Goal: Transaction & Acquisition: Purchase product/service

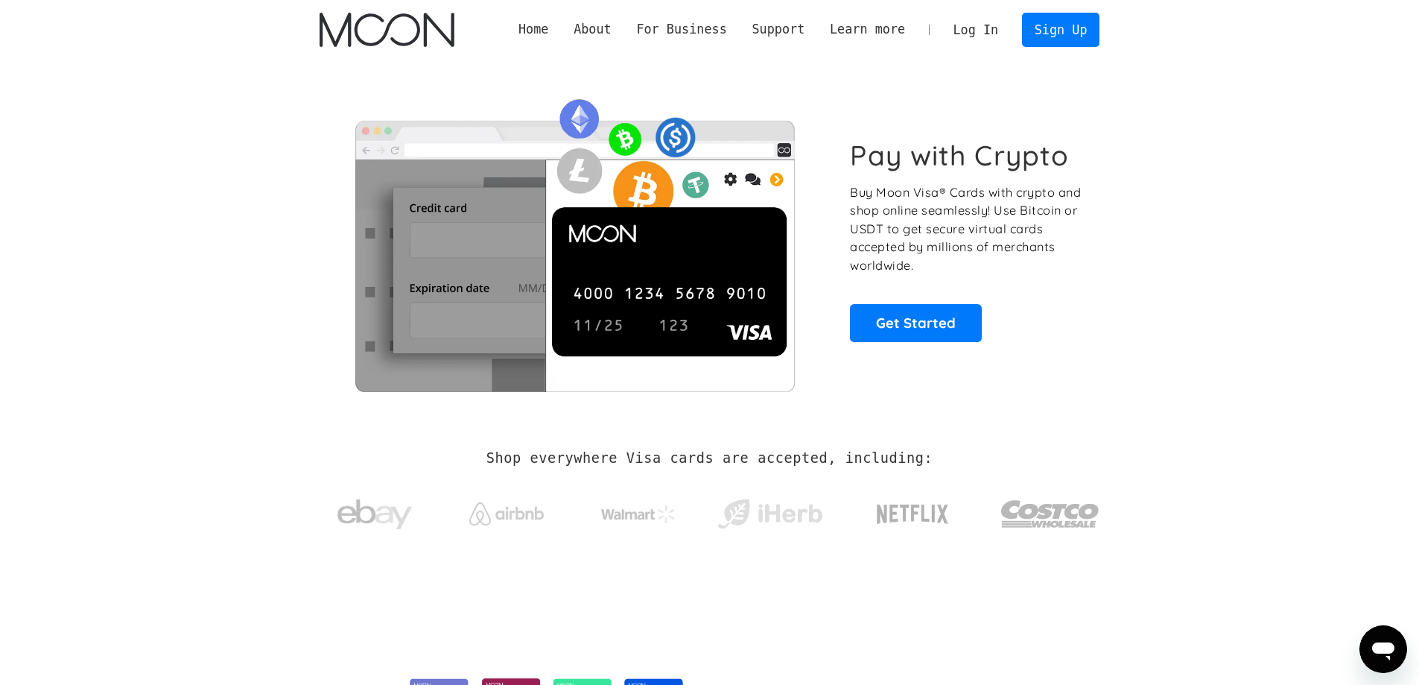
click at [986, 42] on link "Log In" at bounding box center [976, 29] width 70 height 33
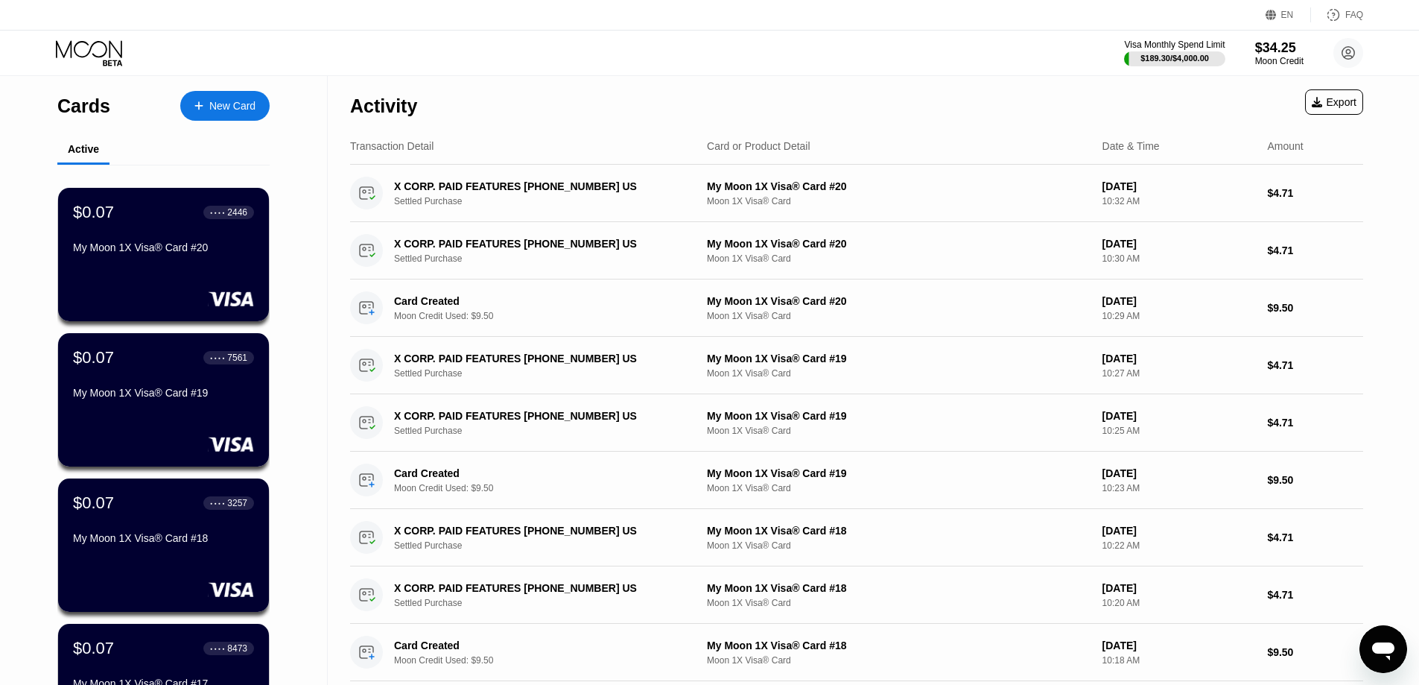
drag, startPoint x: 594, startPoint y: 67, endPoint x: 1000, endPoint y: 2, distance: 411.1
click at [1006, 7] on div "EN Language Select an item Save FAQ" at bounding box center [709, 15] width 1419 height 31
click at [197, 101] on icon at bounding box center [198, 106] width 9 height 10
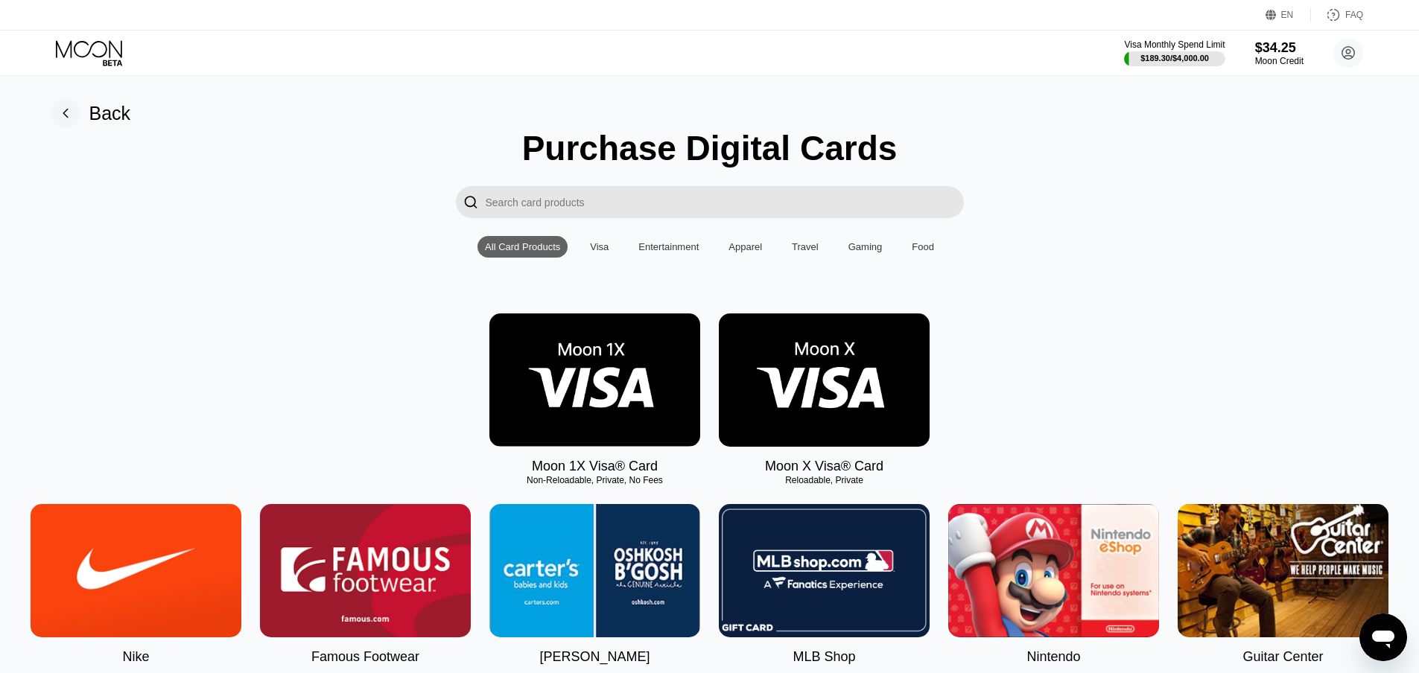
drag, startPoint x: 576, startPoint y: 386, endPoint x: 603, endPoint y: 360, distance: 37.9
click at [576, 387] on img at bounding box center [594, 380] width 211 height 133
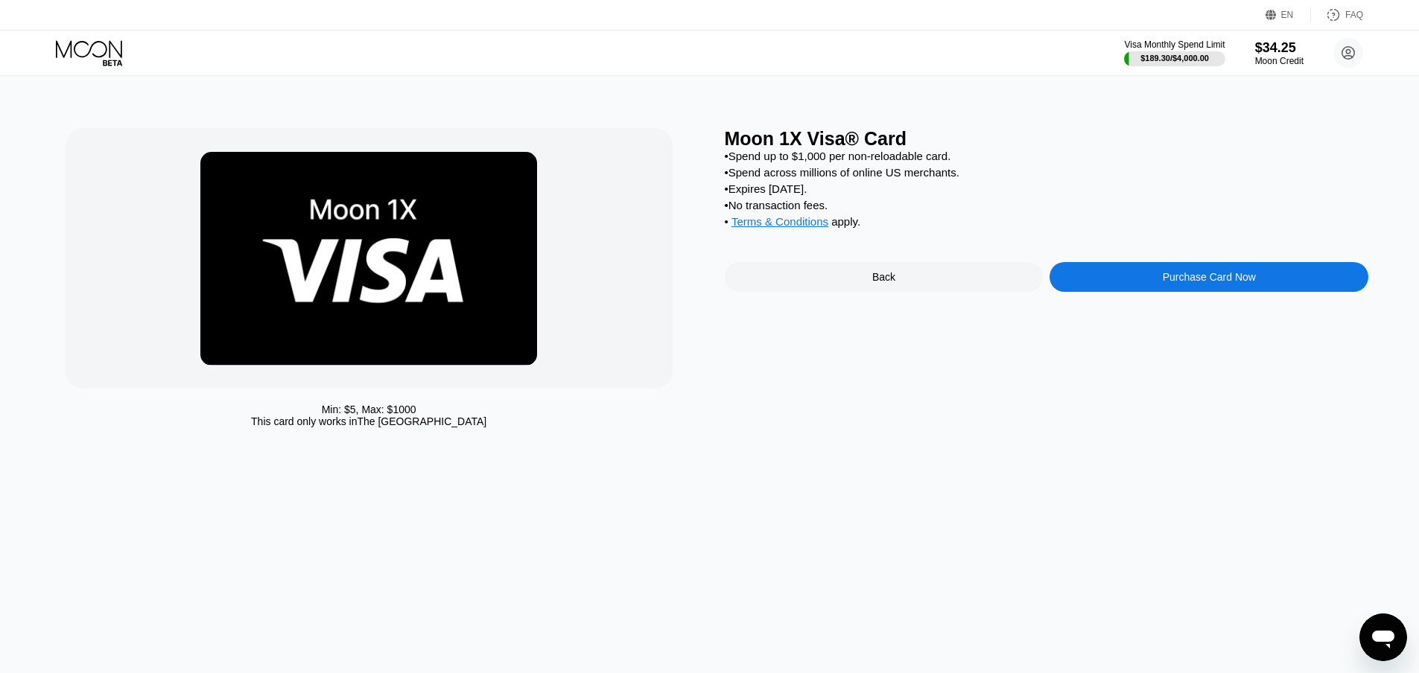
click at [1133, 292] on div "Purchase Card Now" at bounding box center [1208, 277] width 319 height 30
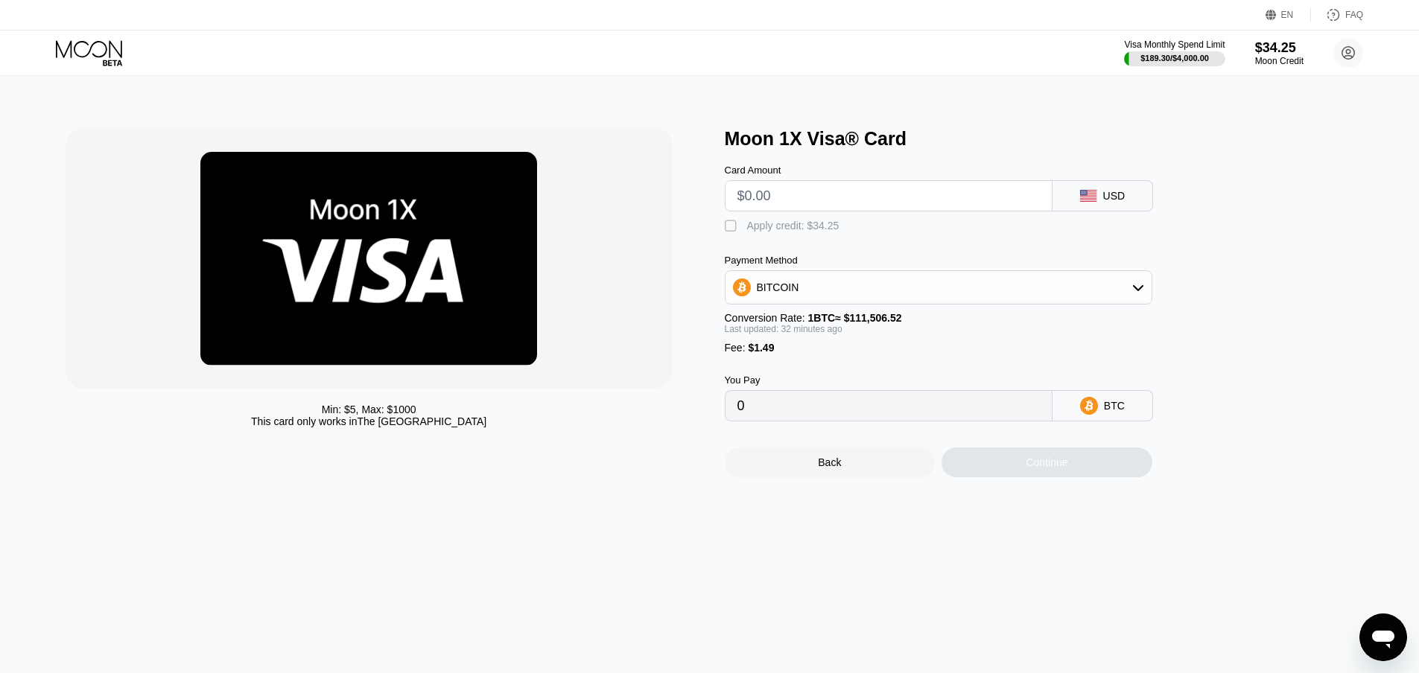
click at [787, 204] on input "text" at bounding box center [888, 196] width 302 height 30
type input "$9"
type input "0.00009407"
type input "$9.5"
type input "0.00009855"
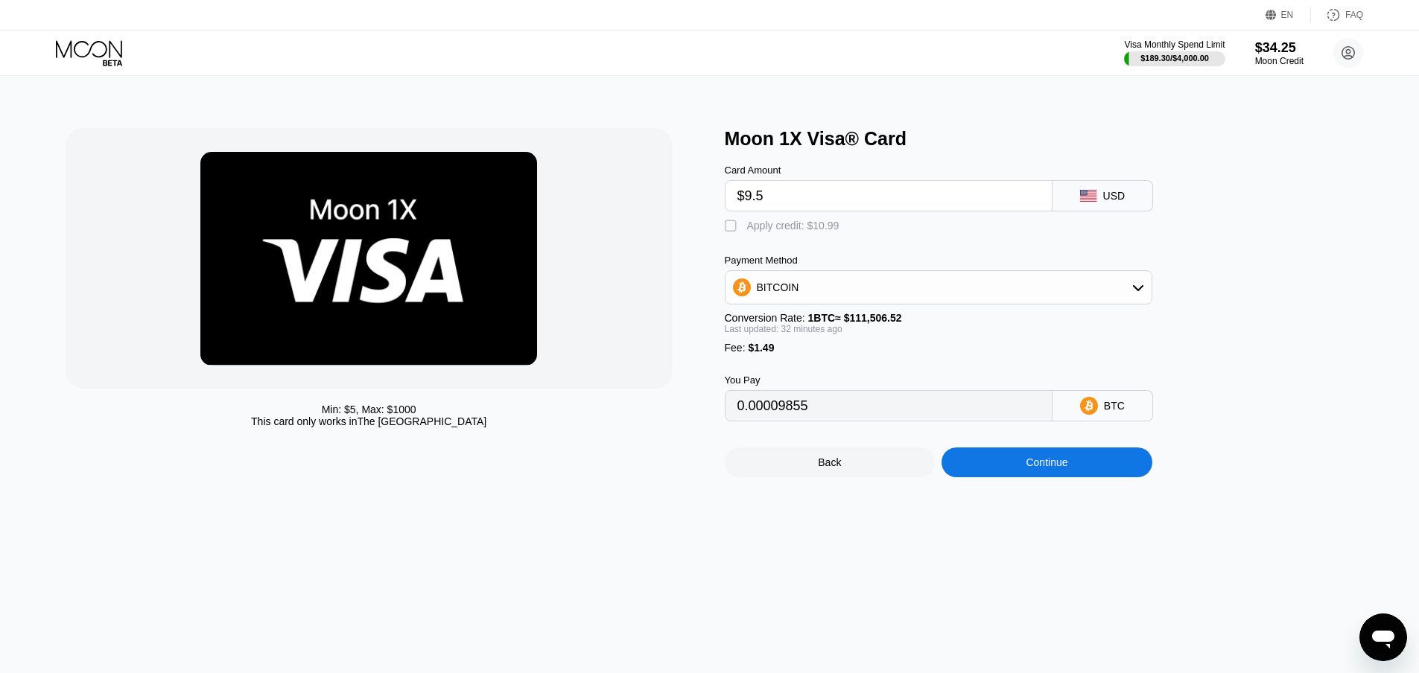
type input "$9.5"
click at [761, 232] on div "Apply credit: $10.99" at bounding box center [793, 226] width 92 height 12
type input "0"
click at [784, 205] on input "$9.5" at bounding box center [888, 196] width 302 height 30
type input "$9.55"
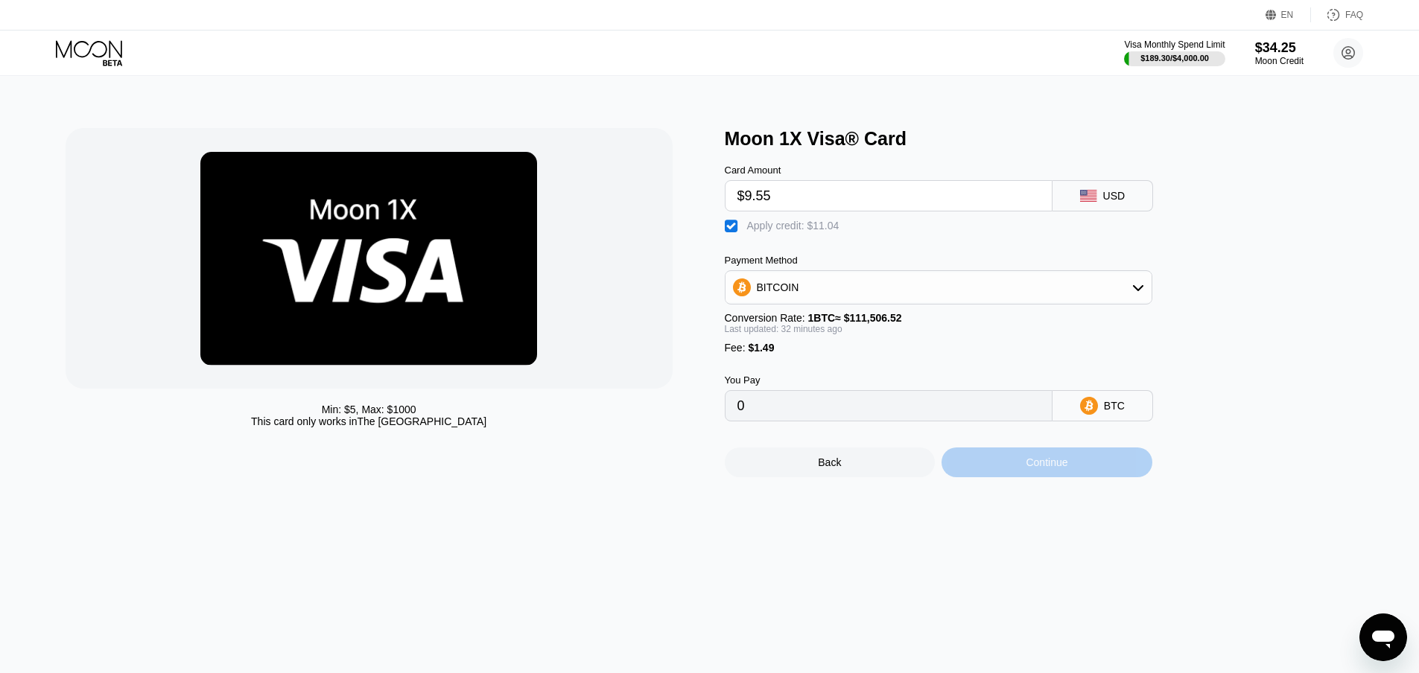
click at [1010, 477] on div "Continue" at bounding box center [1046, 463] width 211 height 30
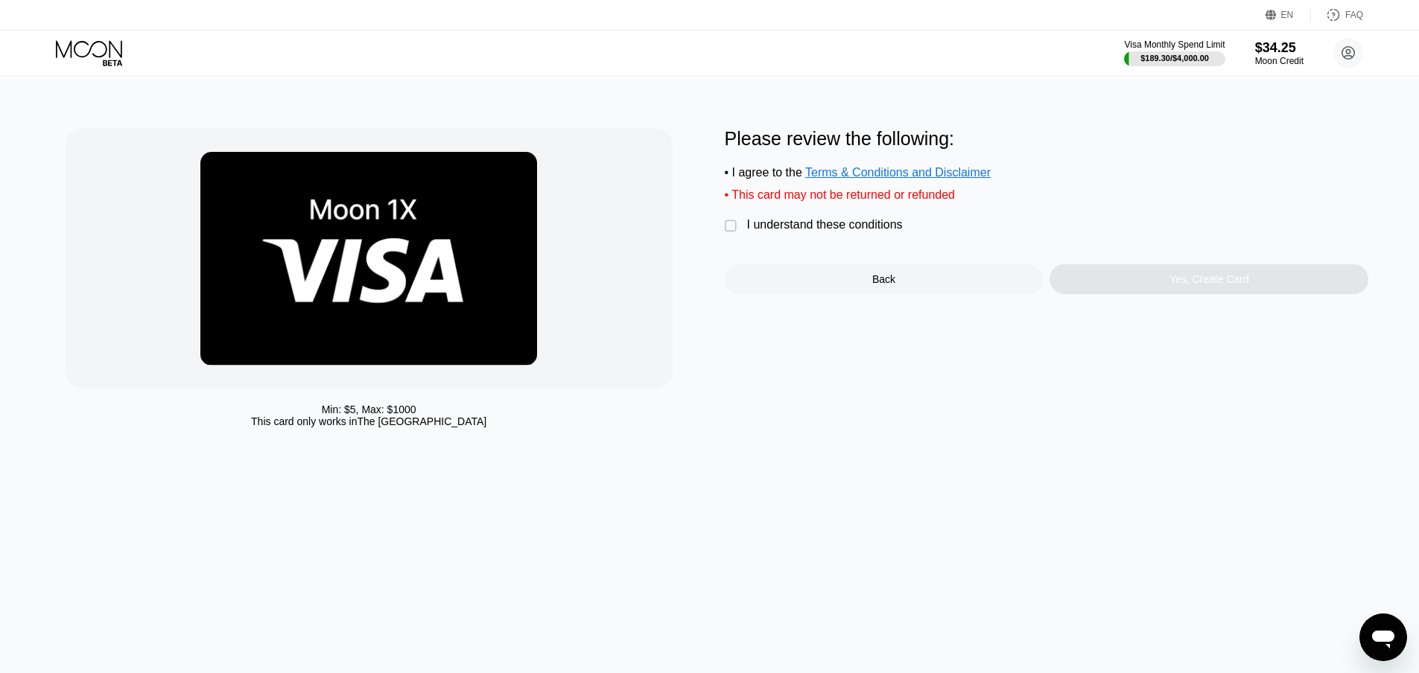
click at [786, 226] on div "I understand these conditions" at bounding box center [825, 224] width 156 height 13
click at [1114, 278] on div "Yes, Create Card" at bounding box center [1208, 279] width 319 height 30
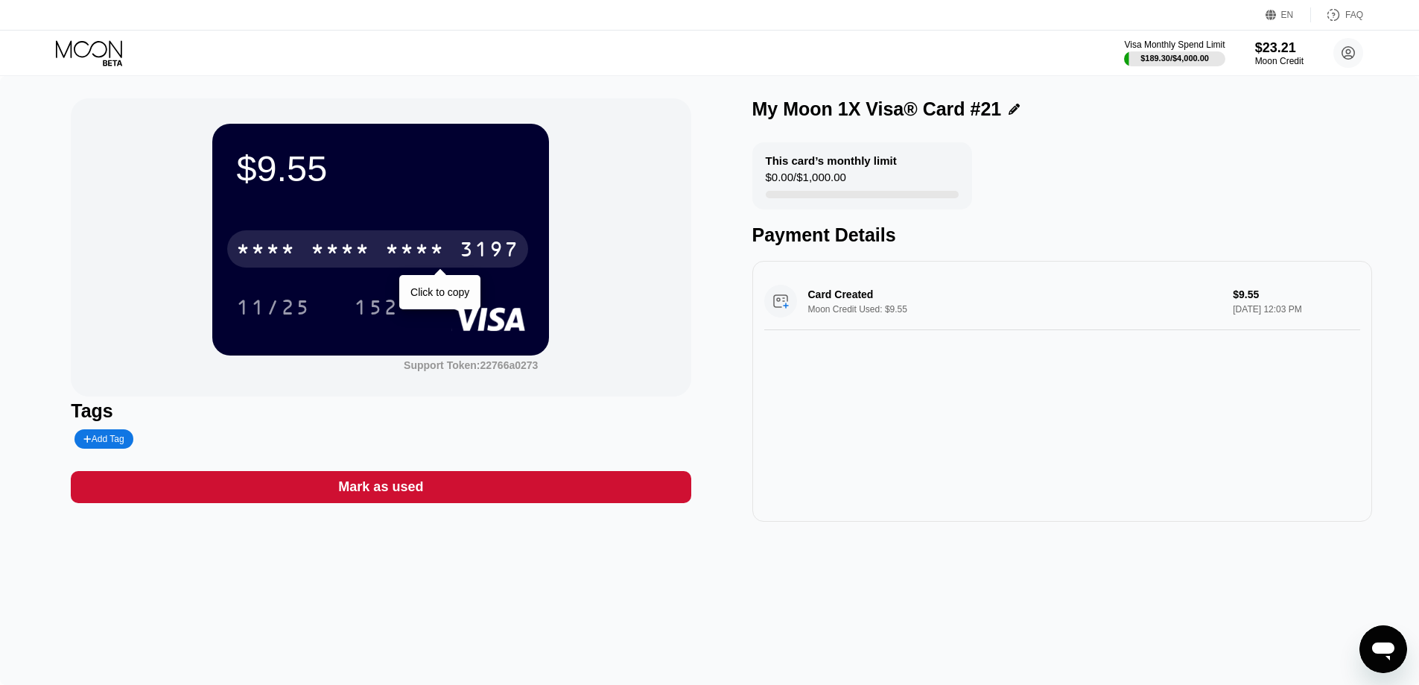
click at [318, 256] on div "* * * *" at bounding box center [341, 251] width 60 height 24
click at [460, 256] on div "3197" at bounding box center [490, 251] width 60 height 24
click at [318, 256] on div "* * * *" at bounding box center [341, 251] width 60 height 24
click at [460, 256] on div "3197" at bounding box center [490, 251] width 60 height 24
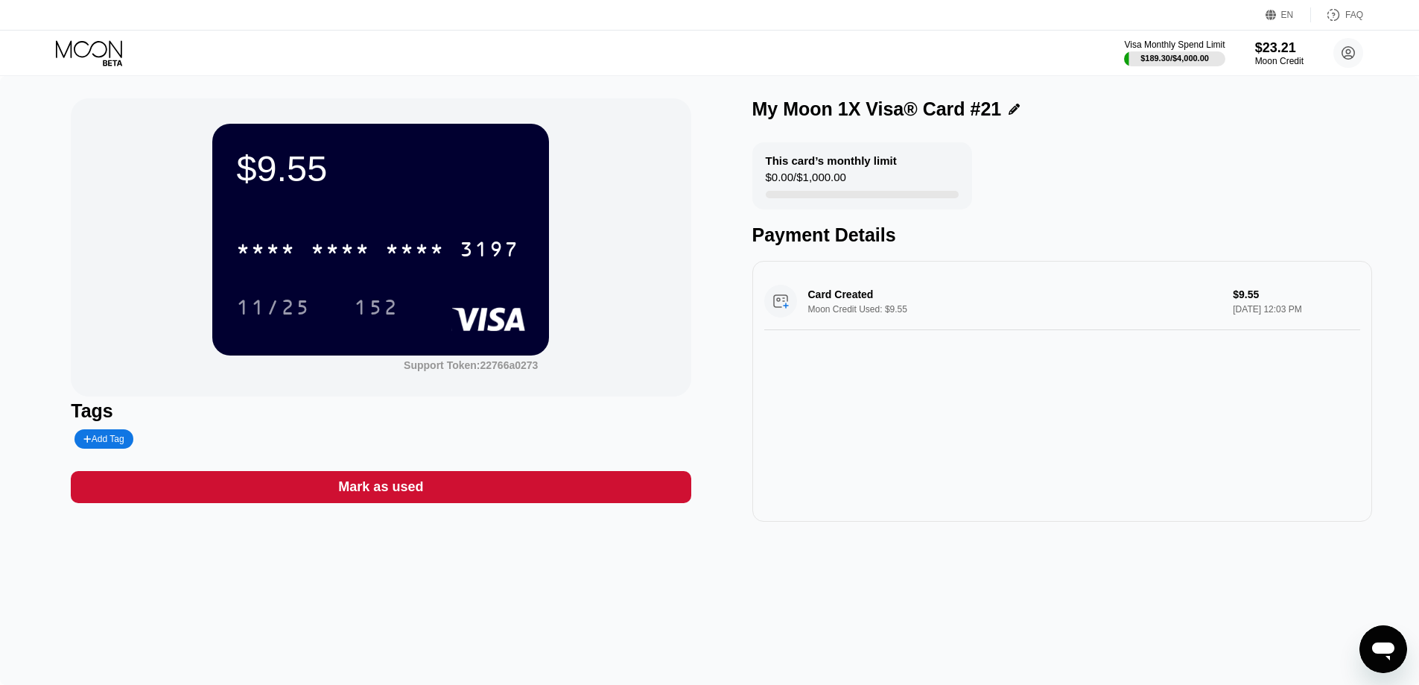
drag, startPoint x: 950, startPoint y: 557, endPoint x: 941, endPoint y: 550, distance: 11.6
click at [950, 557] on div "$9.55 * * * * * * * * * * * * 3197 11/25 152 Support Token: 22766a0273 Tags Add…" at bounding box center [709, 380] width 1419 height 609
click at [1070, 487] on div "Card Created Moon Credit Used: $9.55 $9.55 Sep 24, 2025 12:03 PM" at bounding box center [1062, 391] width 620 height 261
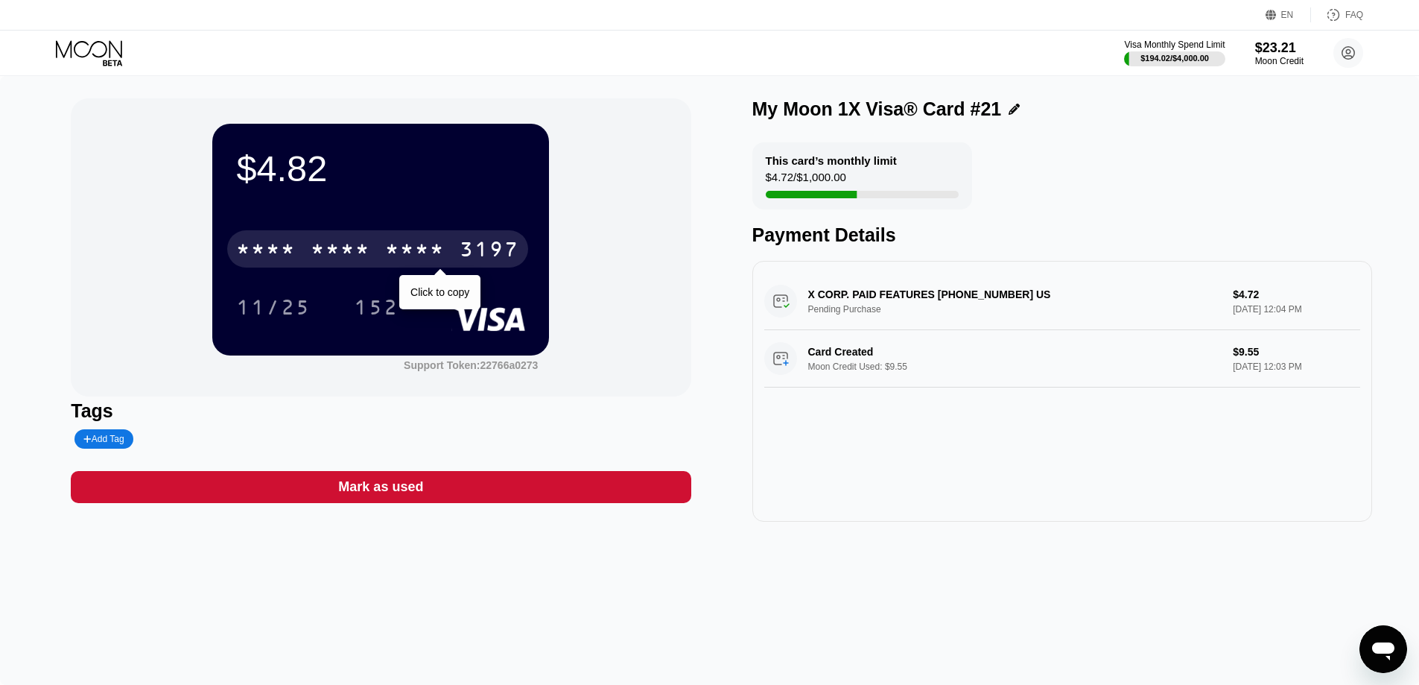
click at [347, 262] on div "* * * *" at bounding box center [341, 251] width 60 height 24
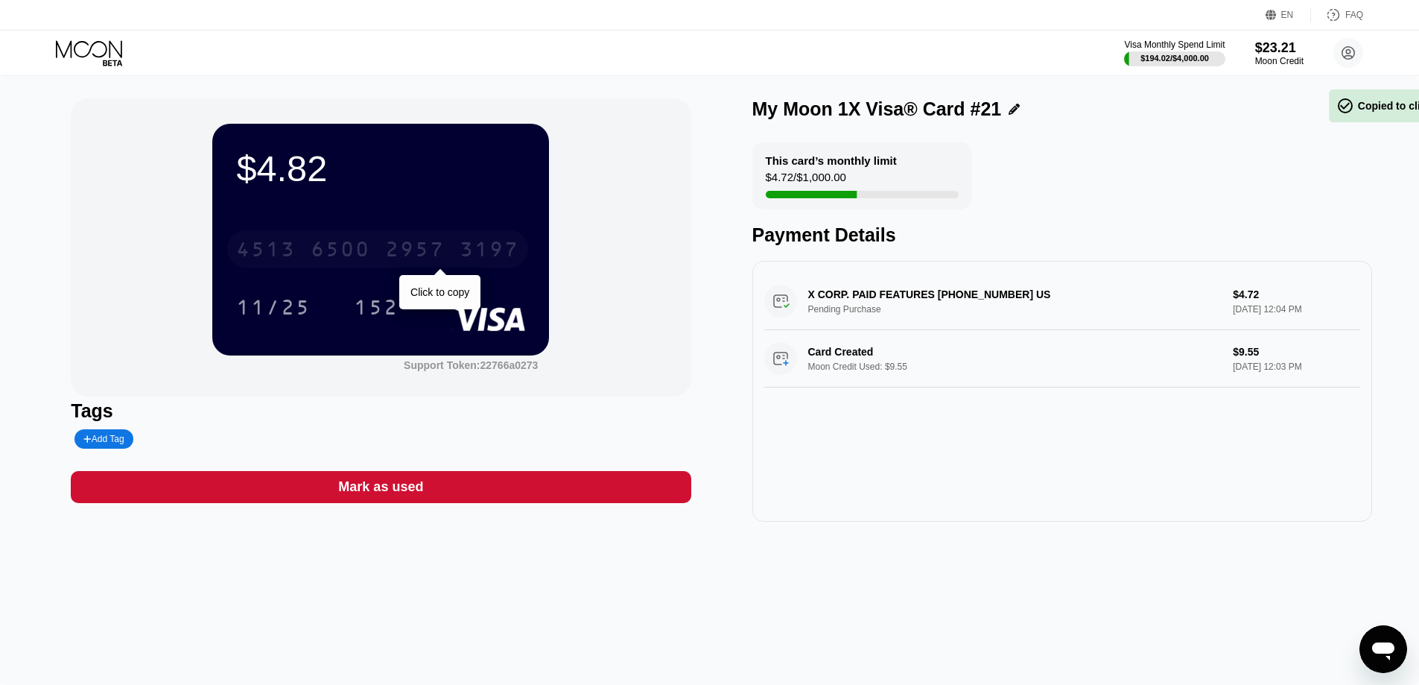
click at [346, 267] on div "4513 6500 2957 3197" at bounding box center [377, 248] width 301 height 37
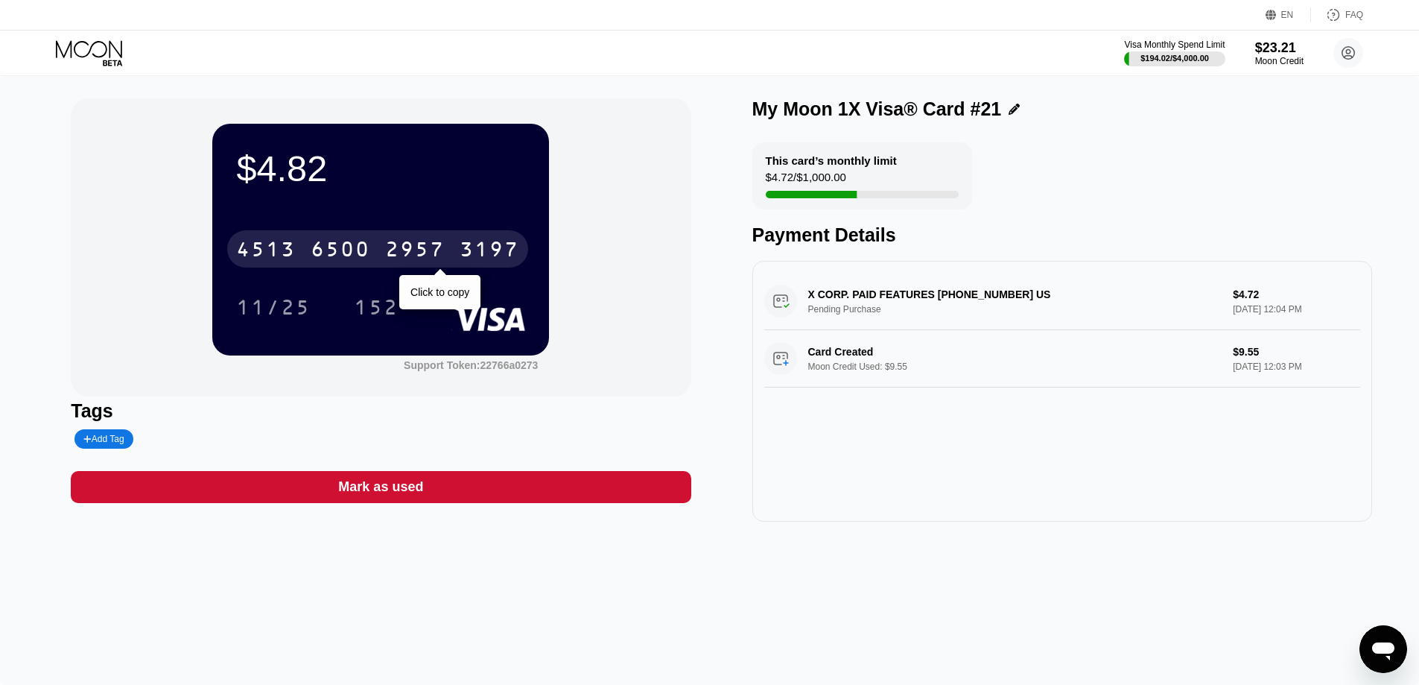
click at [351, 235] on div "4513 6500 2957 3197" at bounding box center [377, 248] width 301 height 37
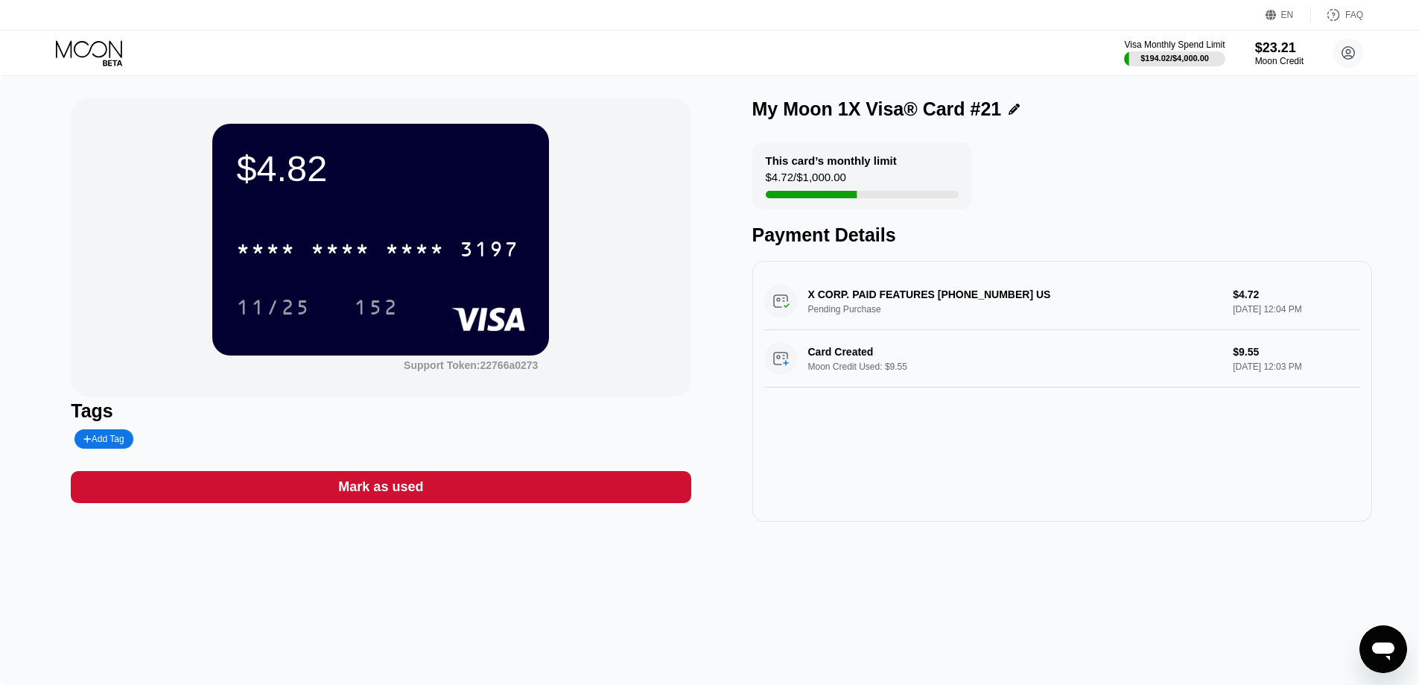
click at [836, 565] on div "$4.82 * * * * * * * * * * * * 3197 11/25 152 Support Token: 22766a0273 Tags Add…" at bounding box center [709, 380] width 1419 height 609
click at [98, 55] on icon at bounding box center [90, 53] width 69 height 26
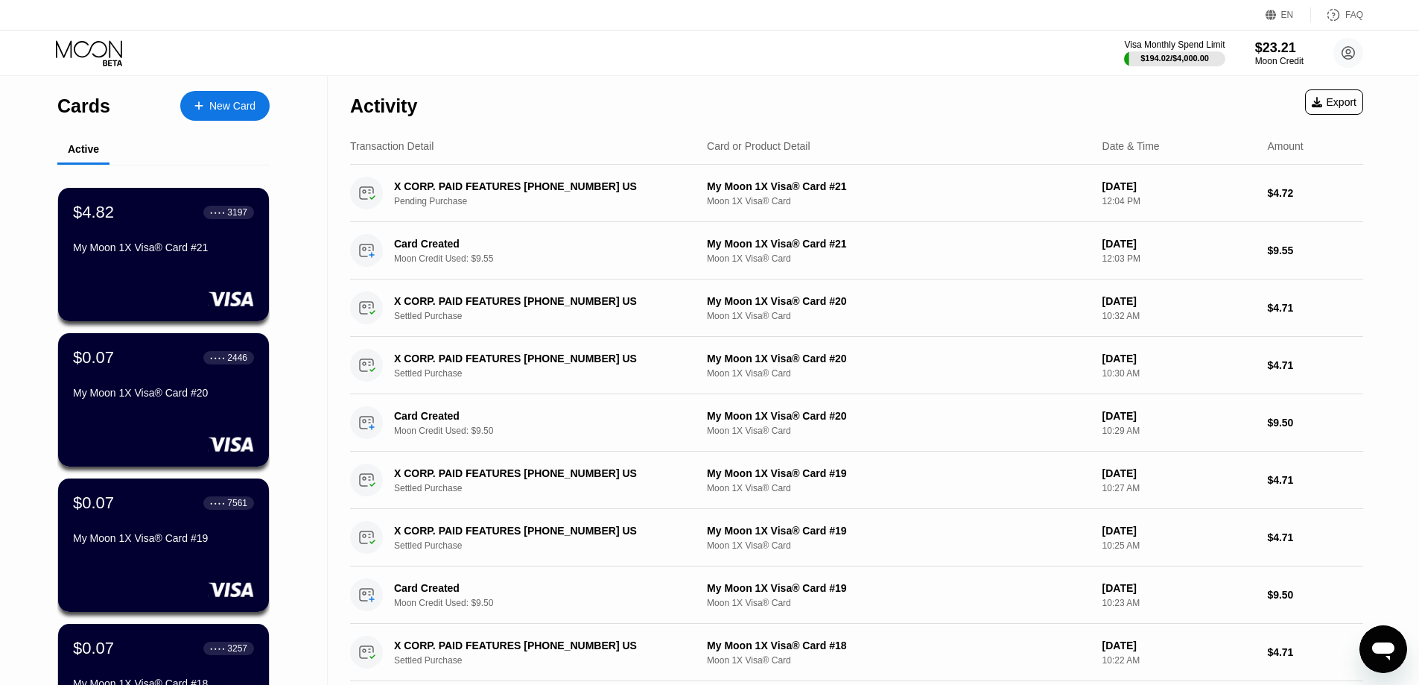
click at [192, 102] on div "New Card" at bounding box center [224, 106] width 89 height 30
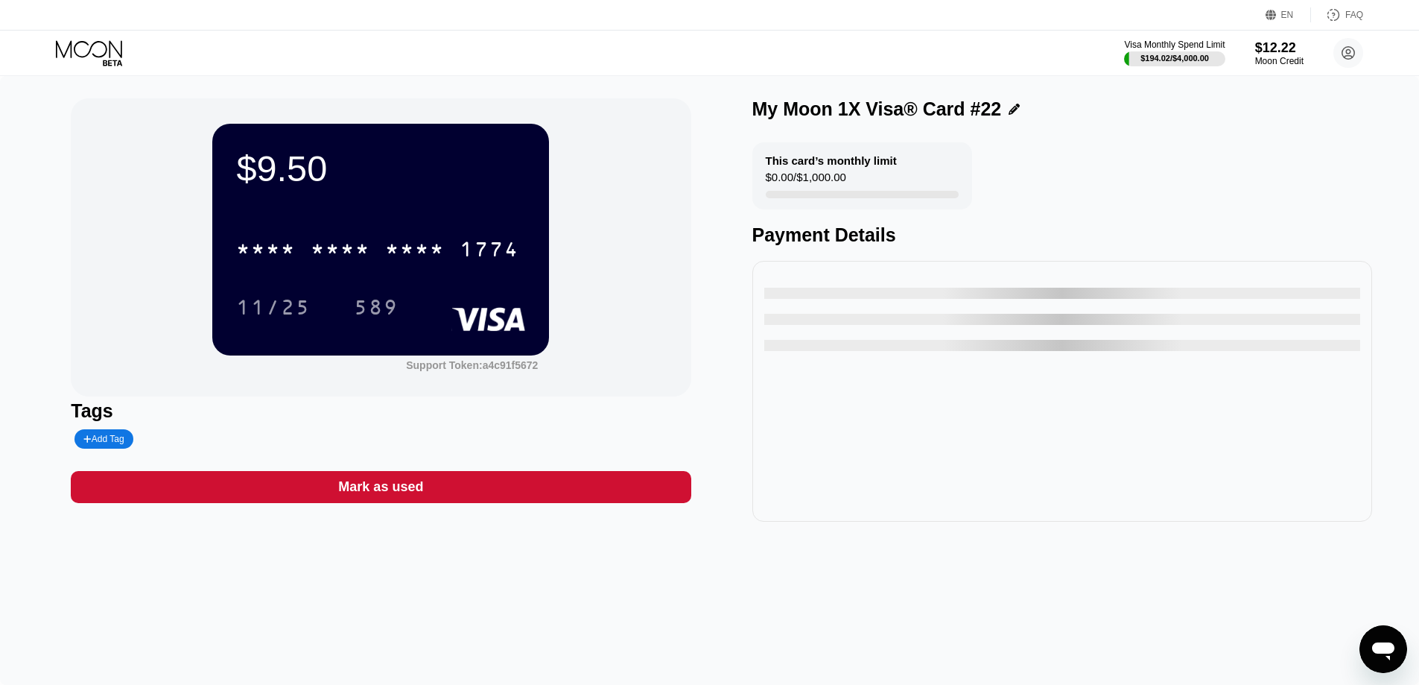
click at [335, 267] on div "* * * * * * * * * * * * 1774" at bounding box center [377, 248] width 301 height 37
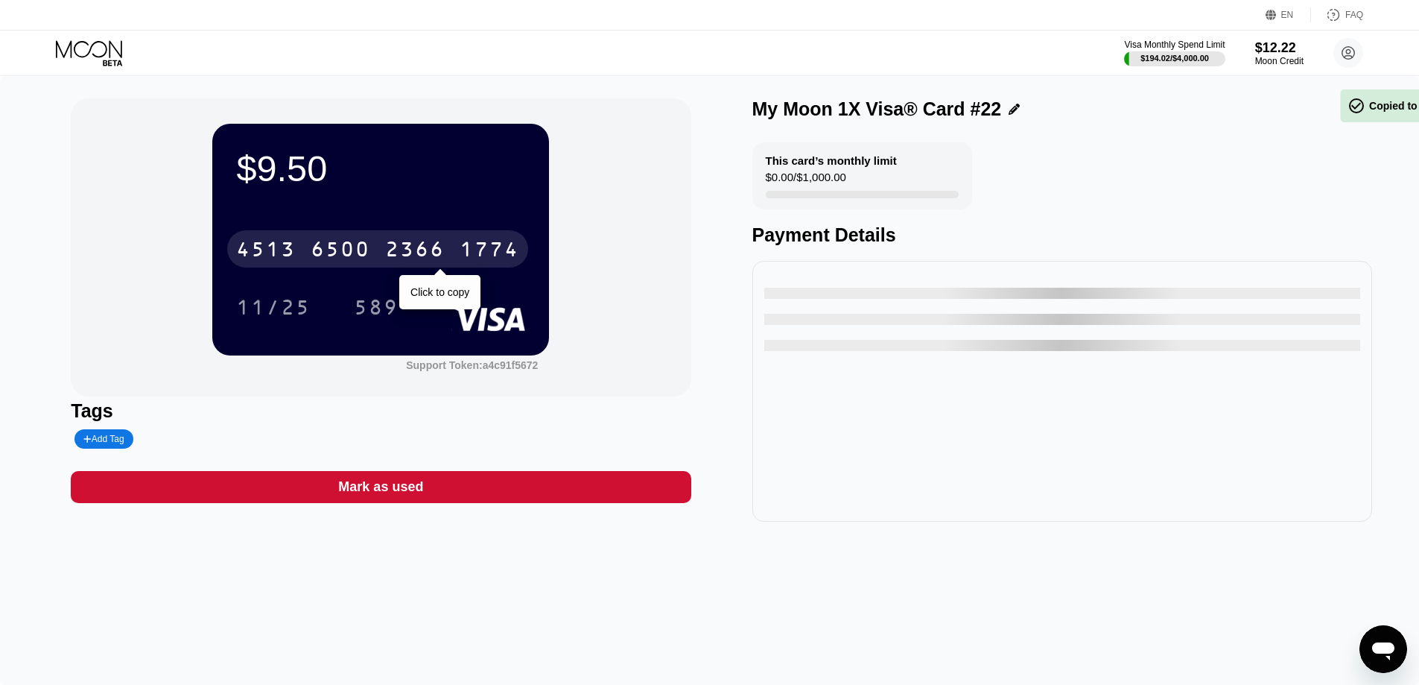
click at [331, 263] on div "6500" at bounding box center [341, 251] width 60 height 24
click at [328, 260] on div "* * * *" at bounding box center [341, 251] width 60 height 24
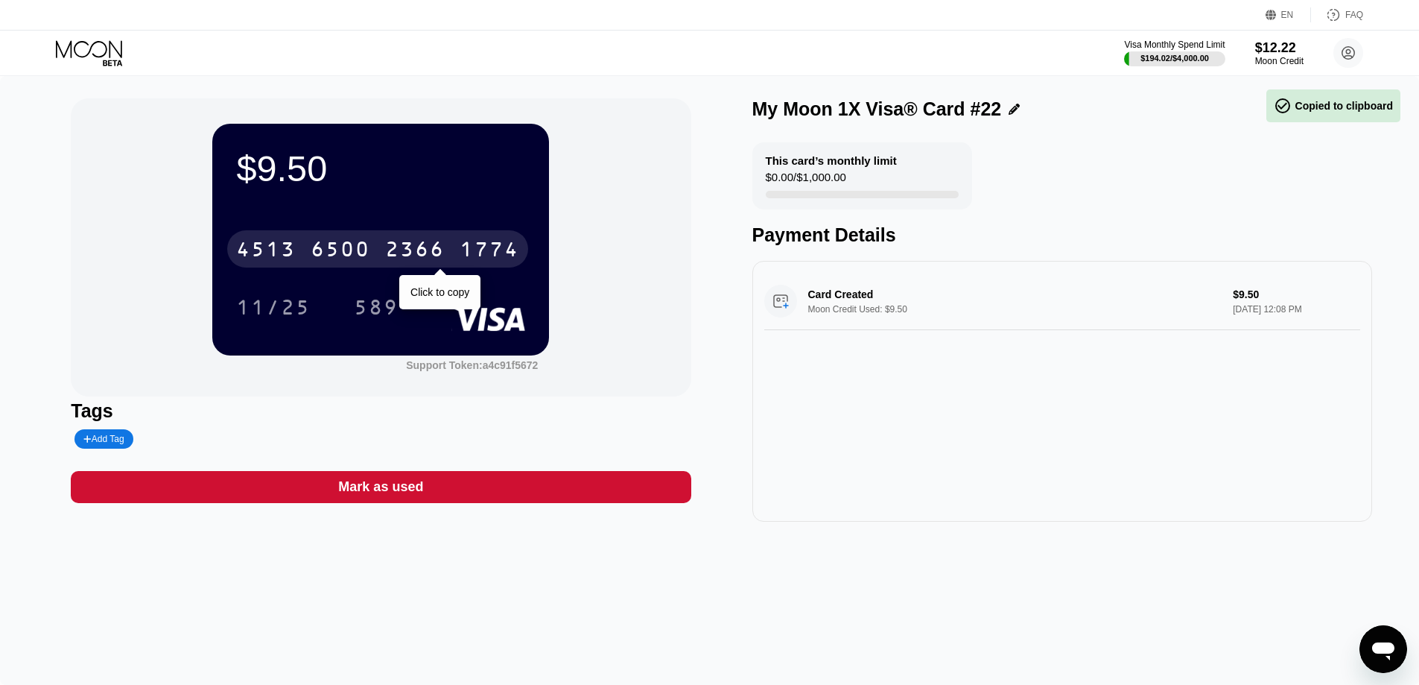
click at [328, 260] on div "6500" at bounding box center [341, 251] width 60 height 24
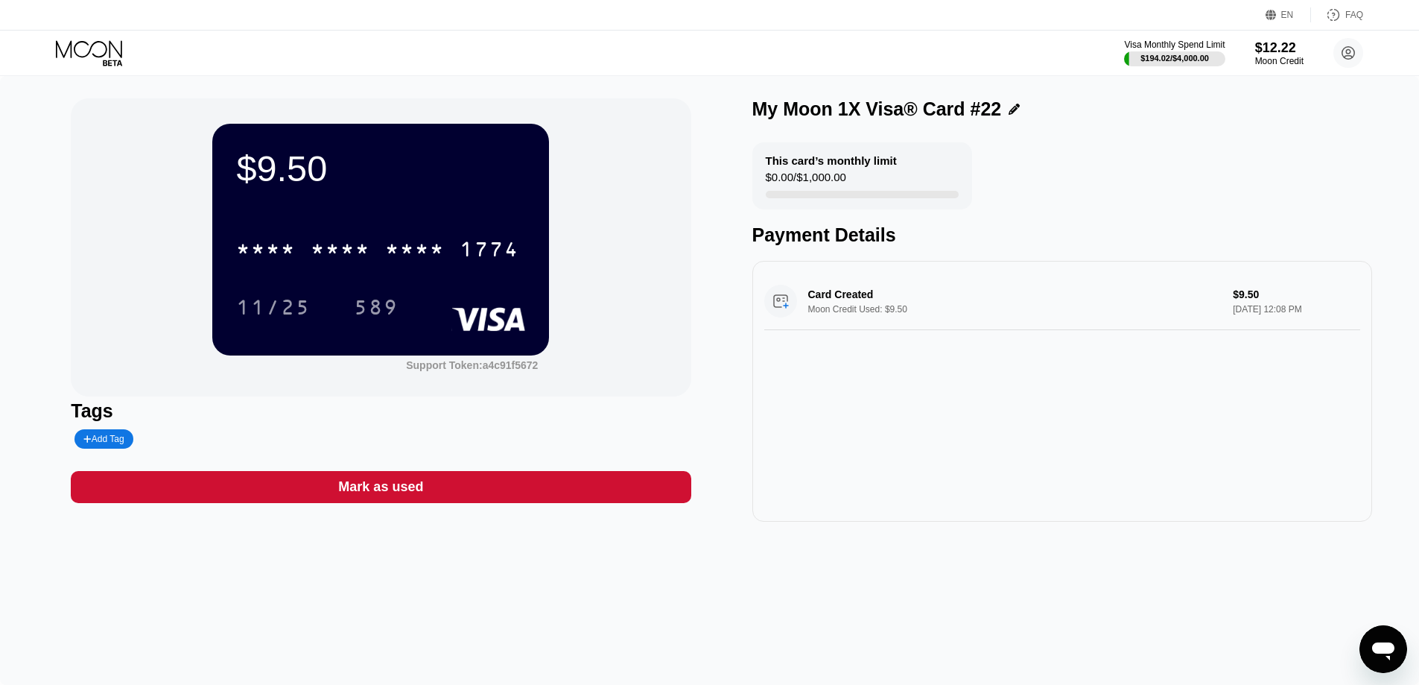
click at [1076, 540] on div "$9.50 * * * * * * * * * * * * 1774 11/25 589 Support Token: a4c91f5672 Tags Add…" at bounding box center [709, 380] width 1419 height 609
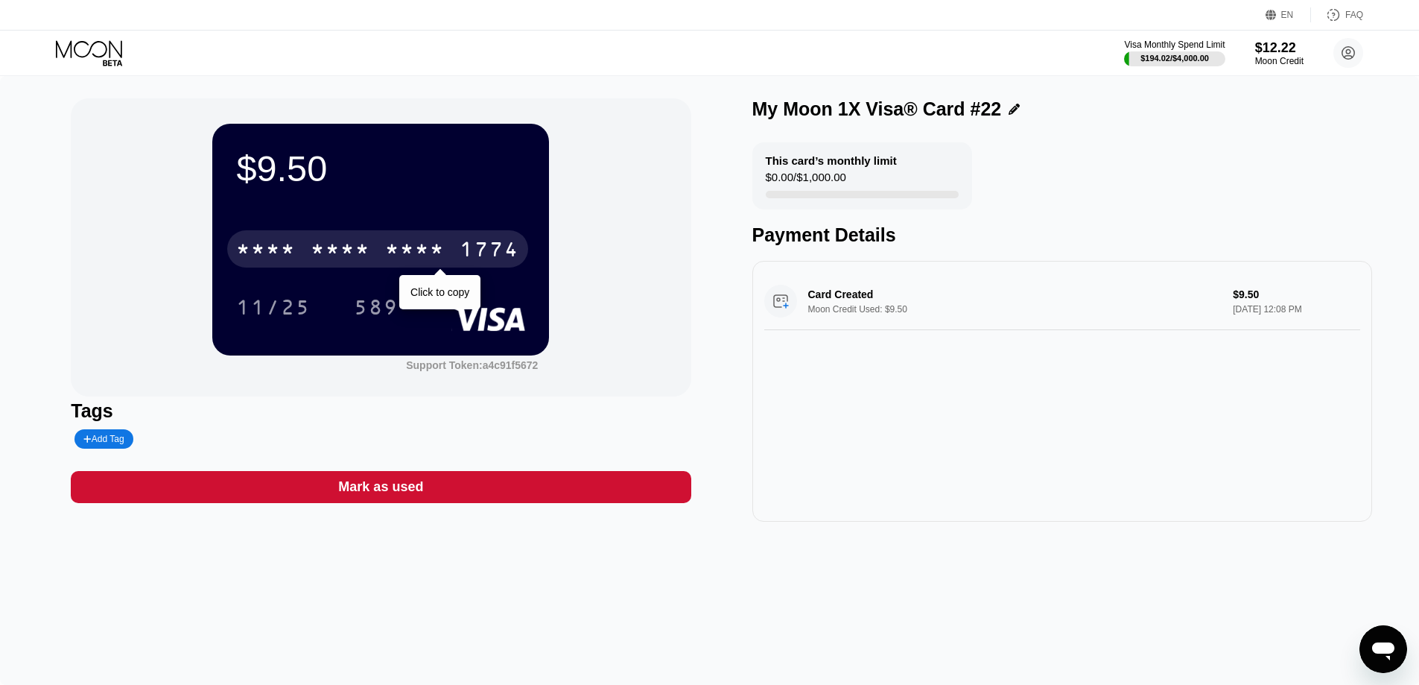
click at [352, 260] on div "* * * *" at bounding box center [341, 251] width 60 height 24
click at [352, 260] on div "6500" at bounding box center [341, 251] width 60 height 24
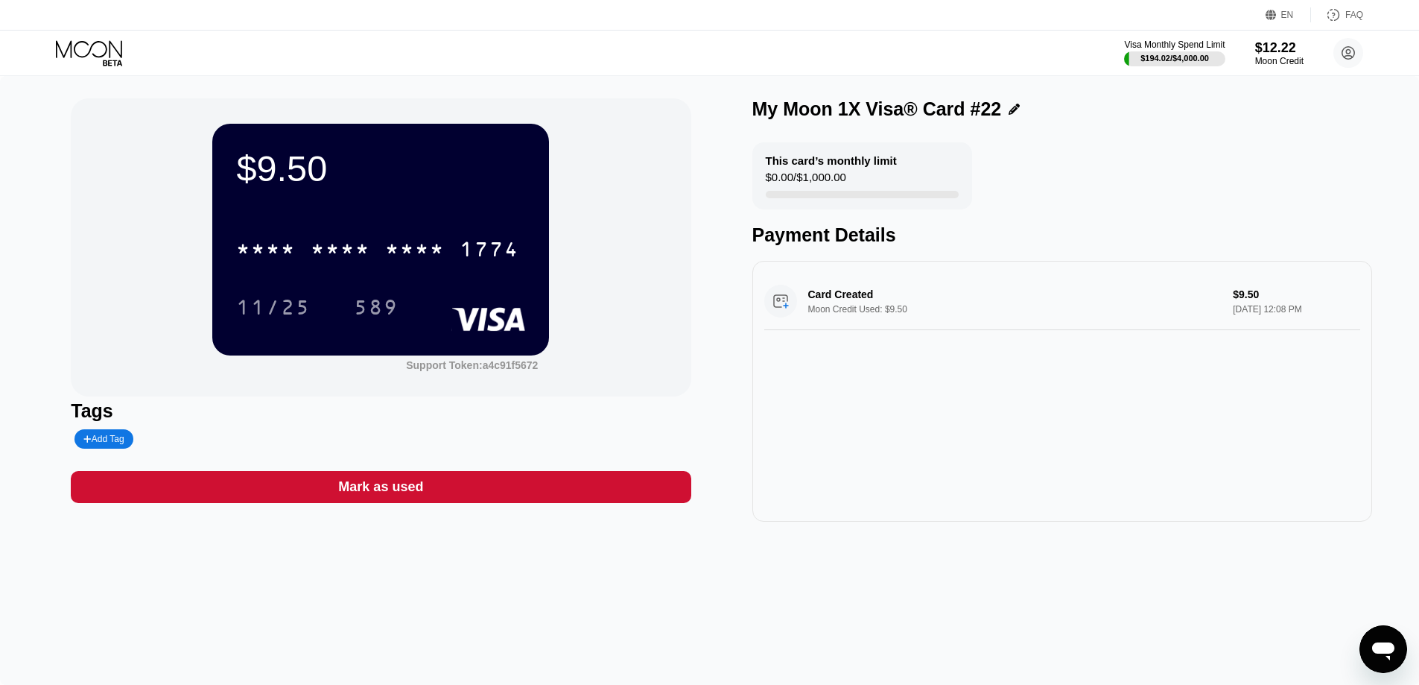
drag, startPoint x: 411, startPoint y: 226, endPoint x: 404, endPoint y: 239, distance: 15.3
click at [411, 226] on div "* * * * * * * * * * * * 1774" at bounding box center [380, 244] width 289 height 51
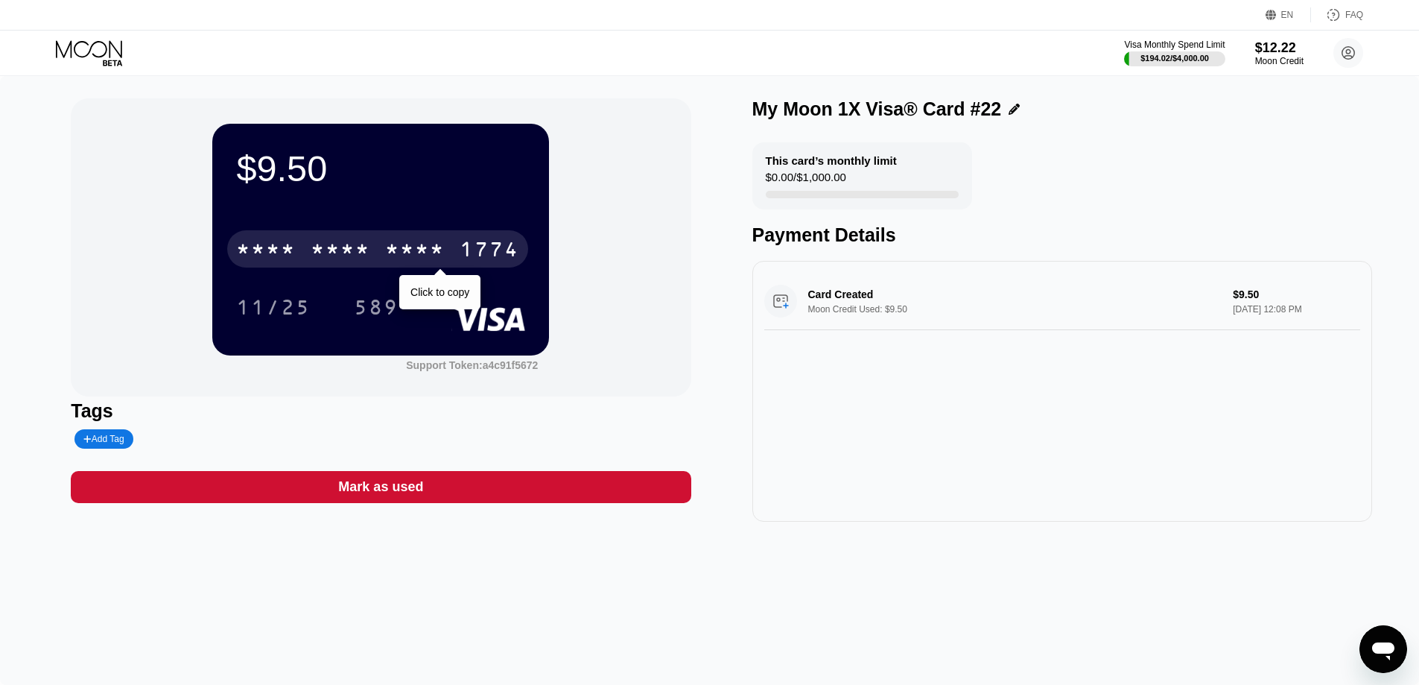
click at [401, 246] on div "* * * *" at bounding box center [415, 251] width 60 height 24
click at [401, 246] on div "2366" at bounding box center [415, 251] width 60 height 24
